Goal: Navigation & Orientation: Find specific page/section

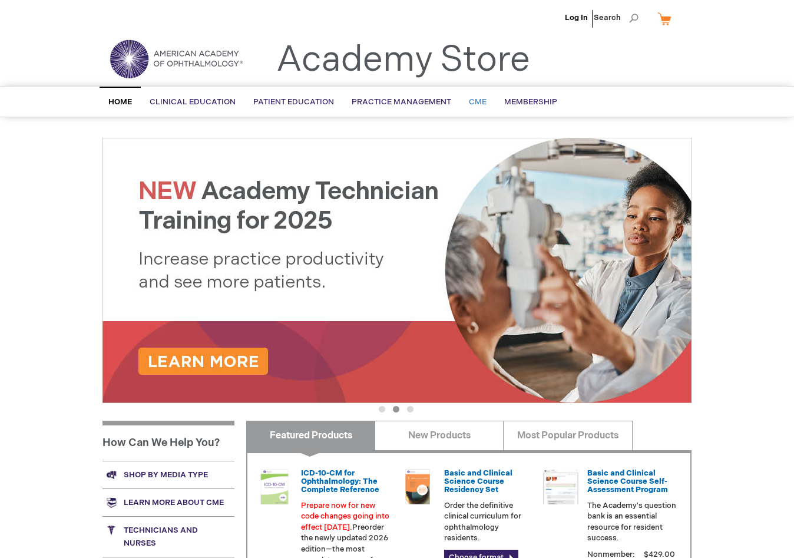
click at [470, 101] on span "CME" at bounding box center [478, 101] width 18 height 9
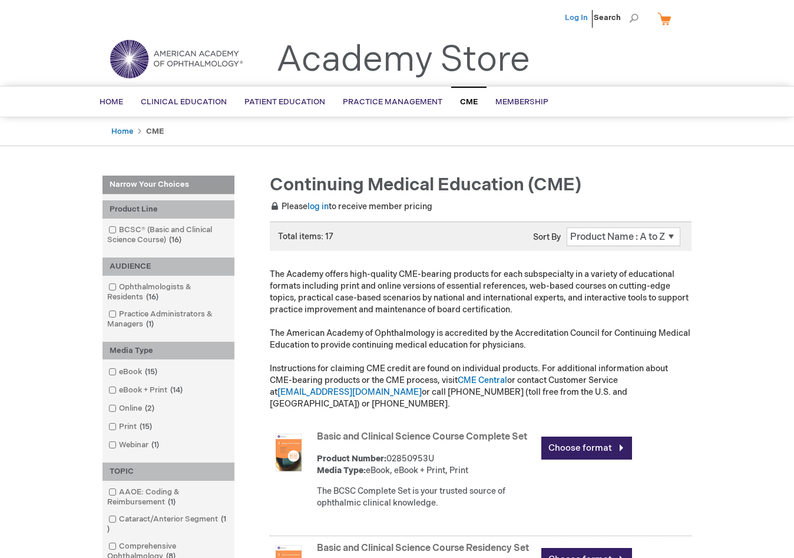
click at [575, 17] on link "Log In" at bounding box center [576, 17] width 23 height 9
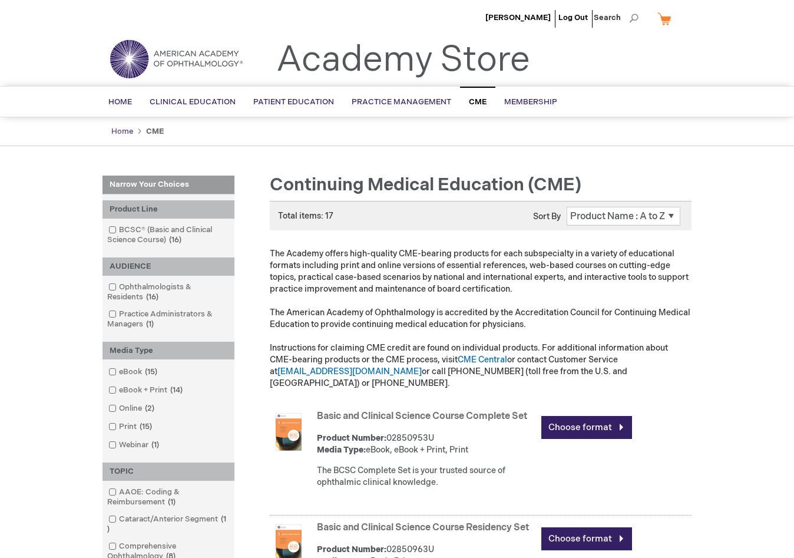
click at [127, 133] on link "Home" at bounding box center [122, 131] width 22 height 9
